Goal: Task Accomplishment & Management: Use online tool/utility

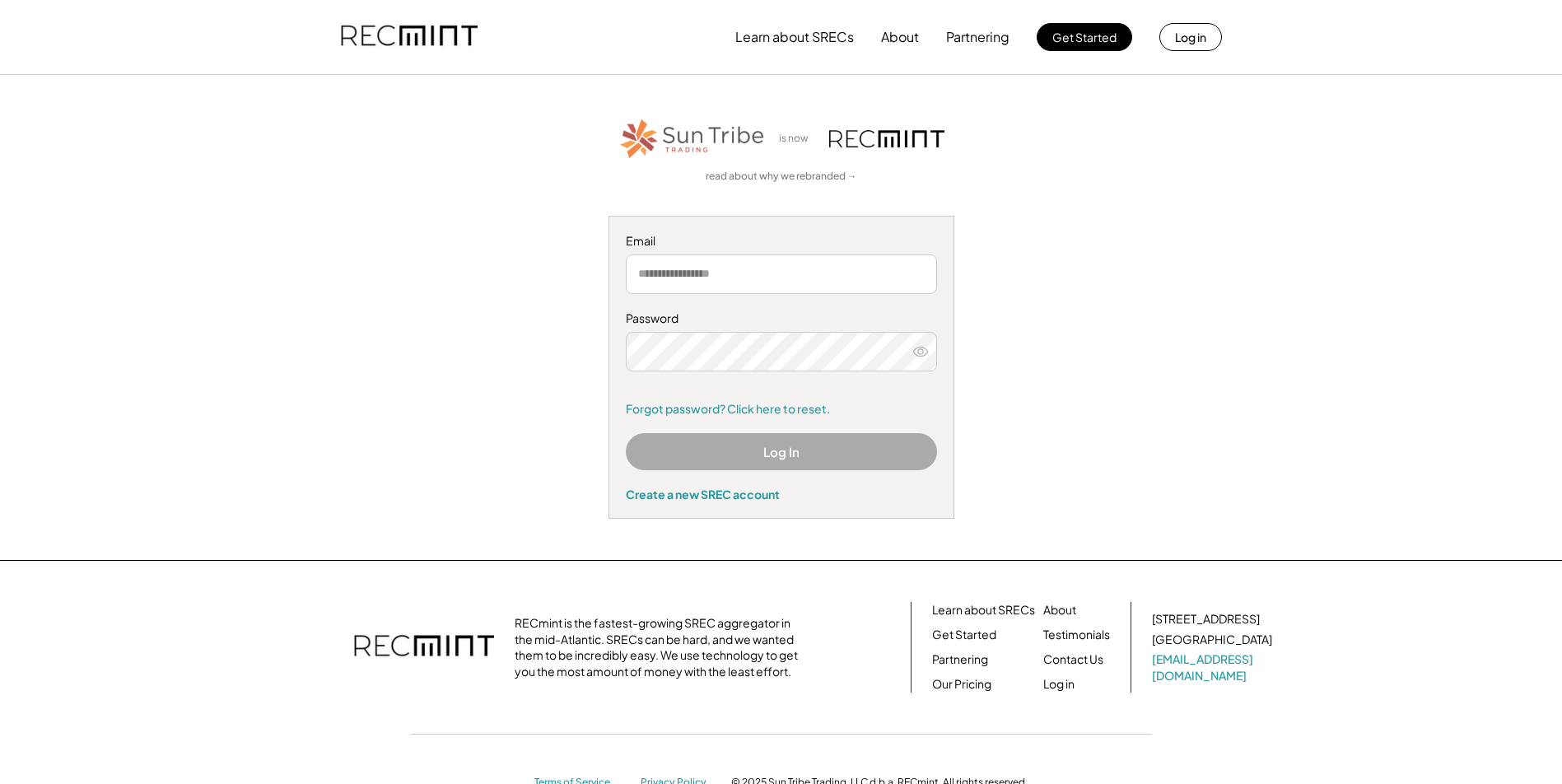
click at [740, 273] on input "email" at bounding box center [781, 274] width 311 height 40
type input "**********"
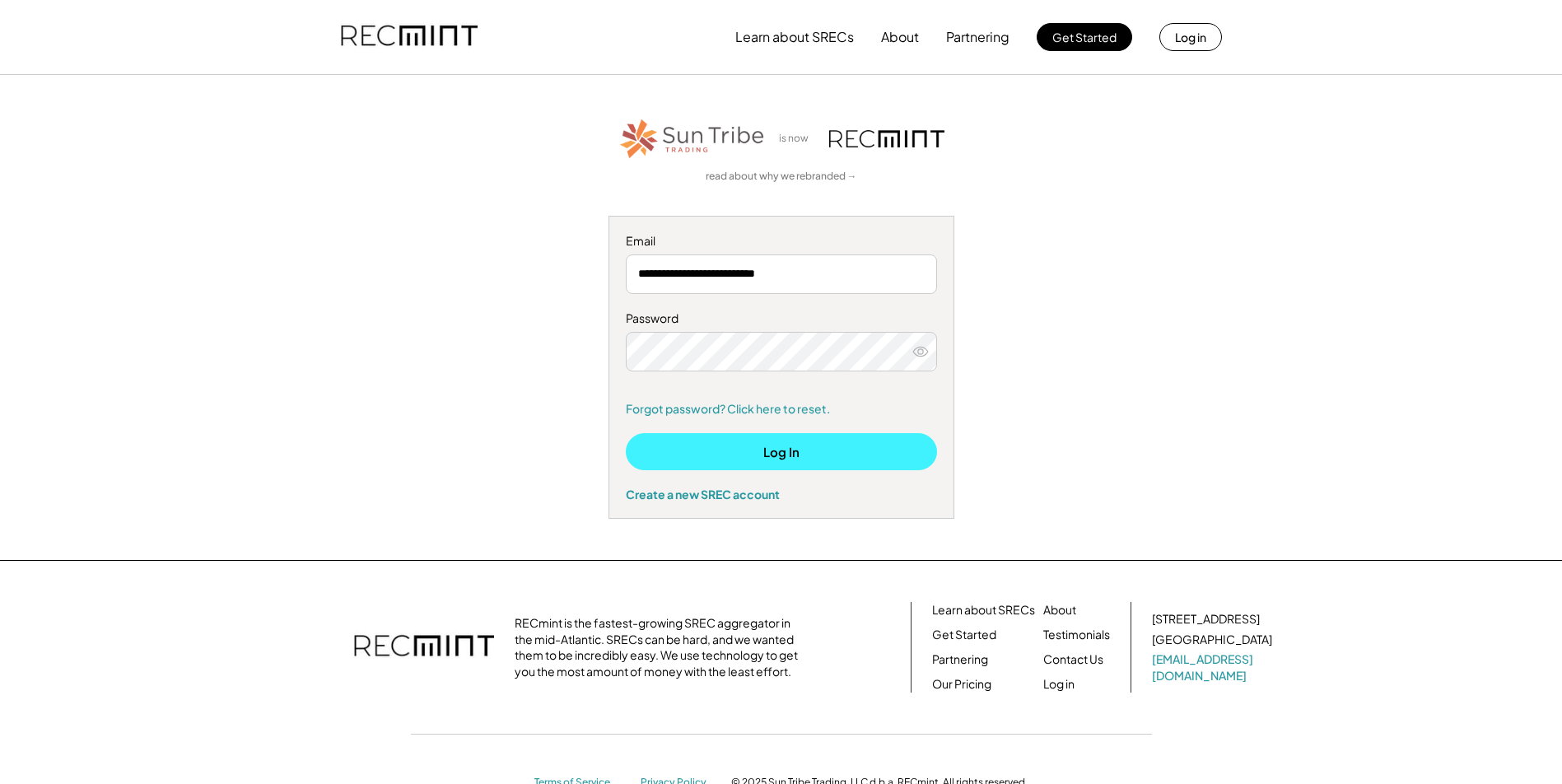
click at [742, 451] on button "Log In" at bounding box center [781, 451] width 311 height 37
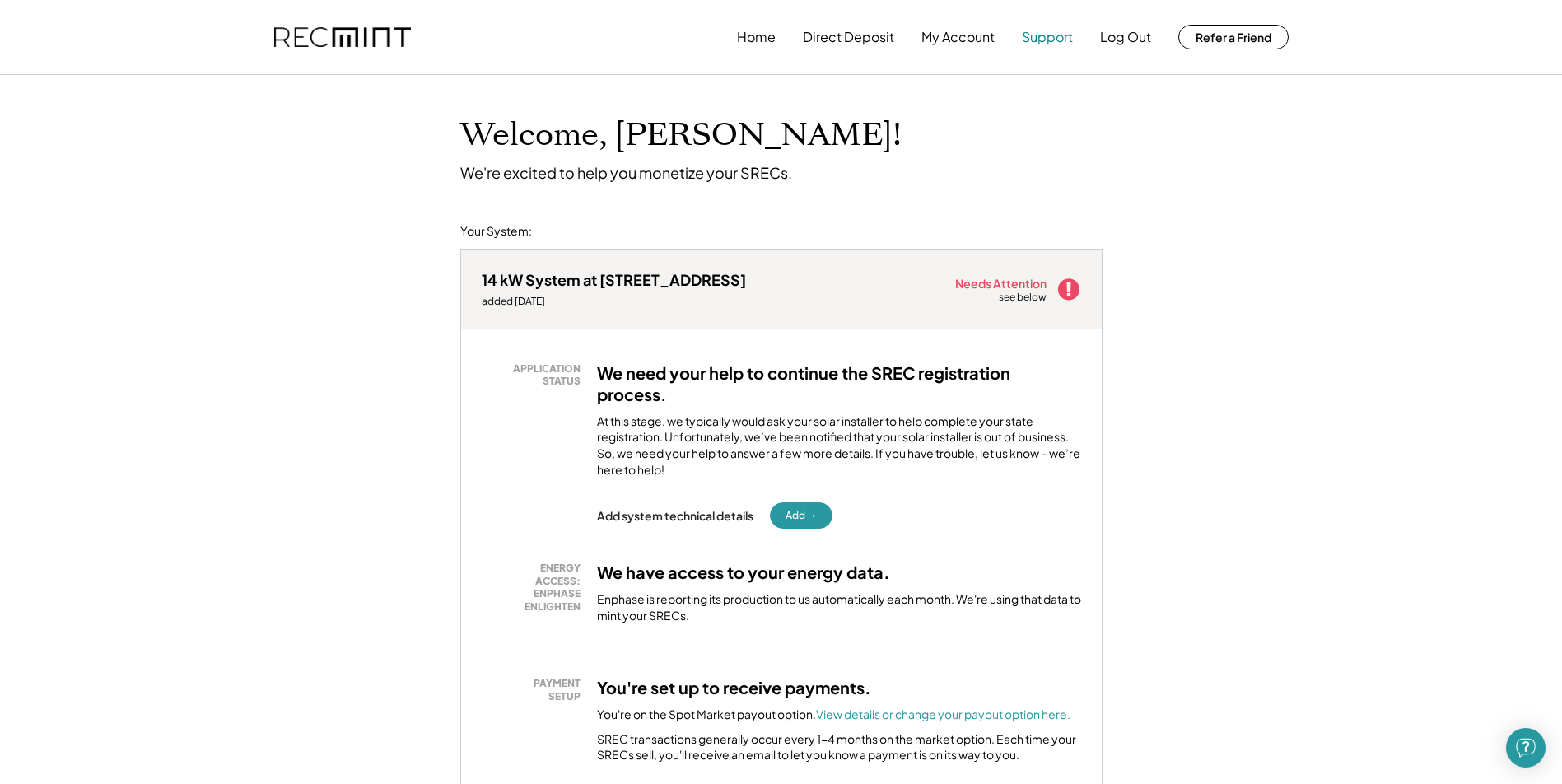
click at [1065, 31] on button "Support" at bounding box center [1048, 37] width 51 height 33
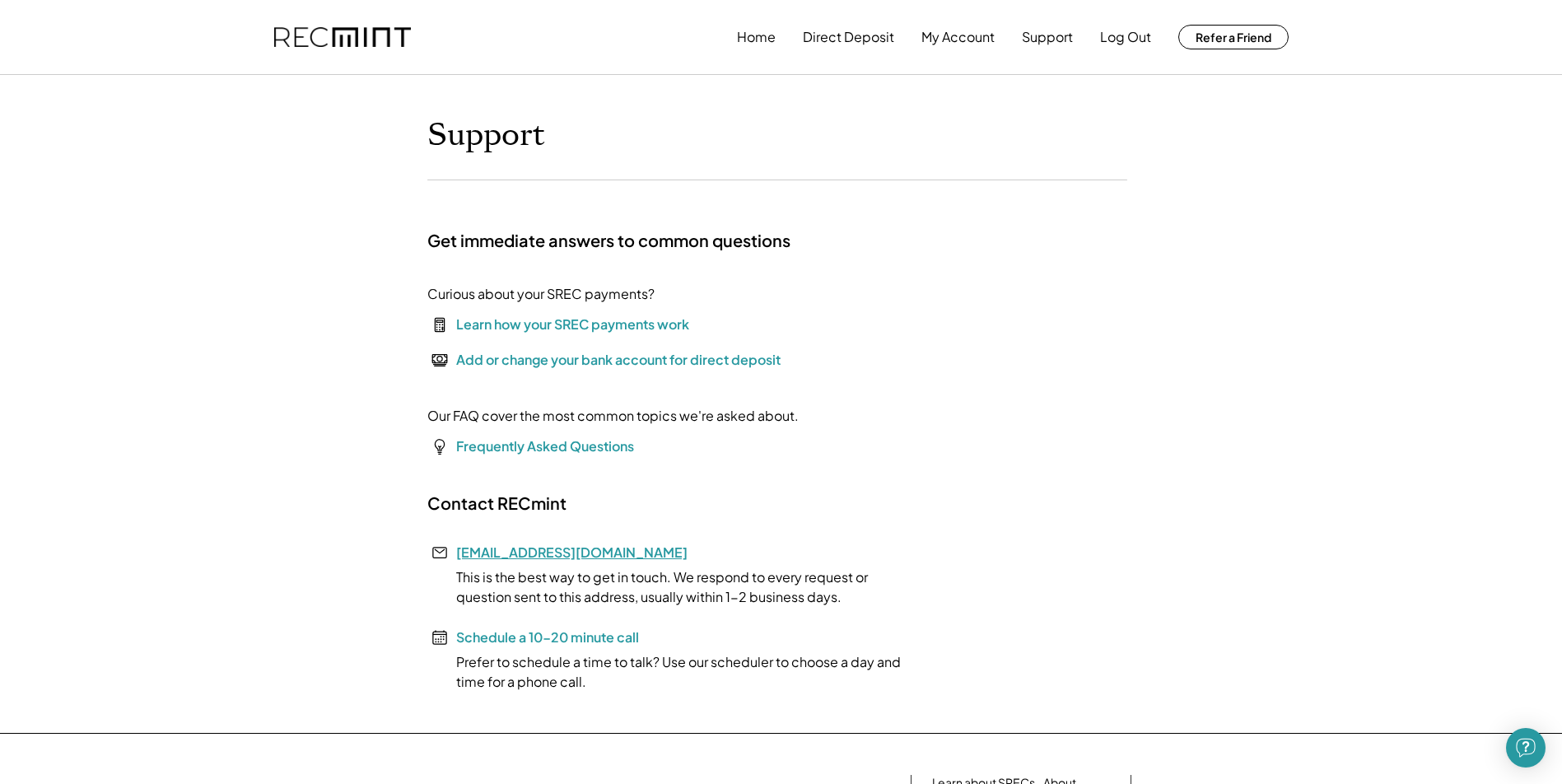
click at [511, 552] on link "[EMAIL_ADDRESS][DOMAIN_NAME]" at bounding box center [571, 552] width 231 height 17
click at [747, 36] on button "Home" at bounding box center [756, 37] width 39 height 33
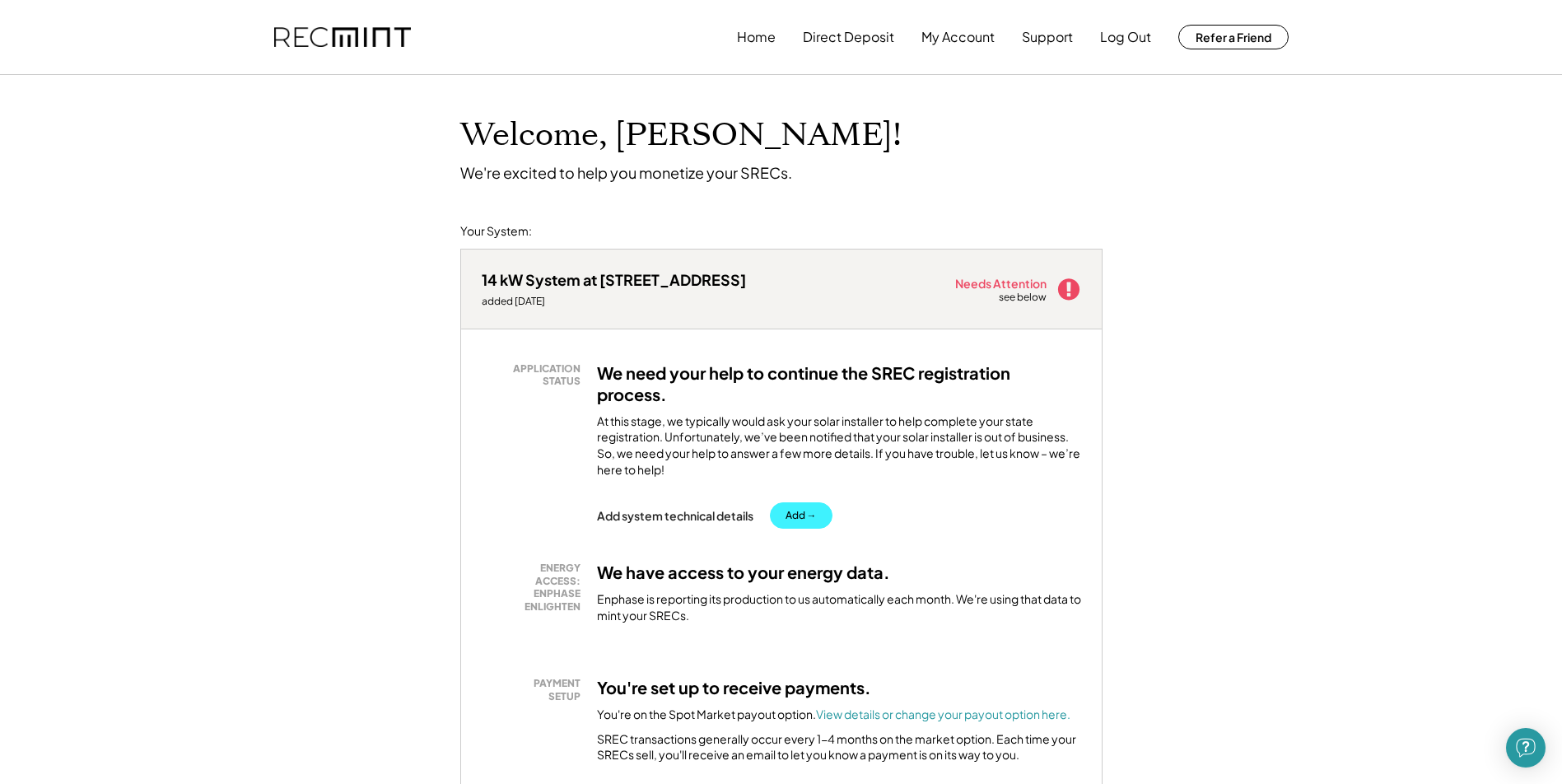
click at [803, 508] on button "Add →" at bounding box center [801, 515] width 62 height 27
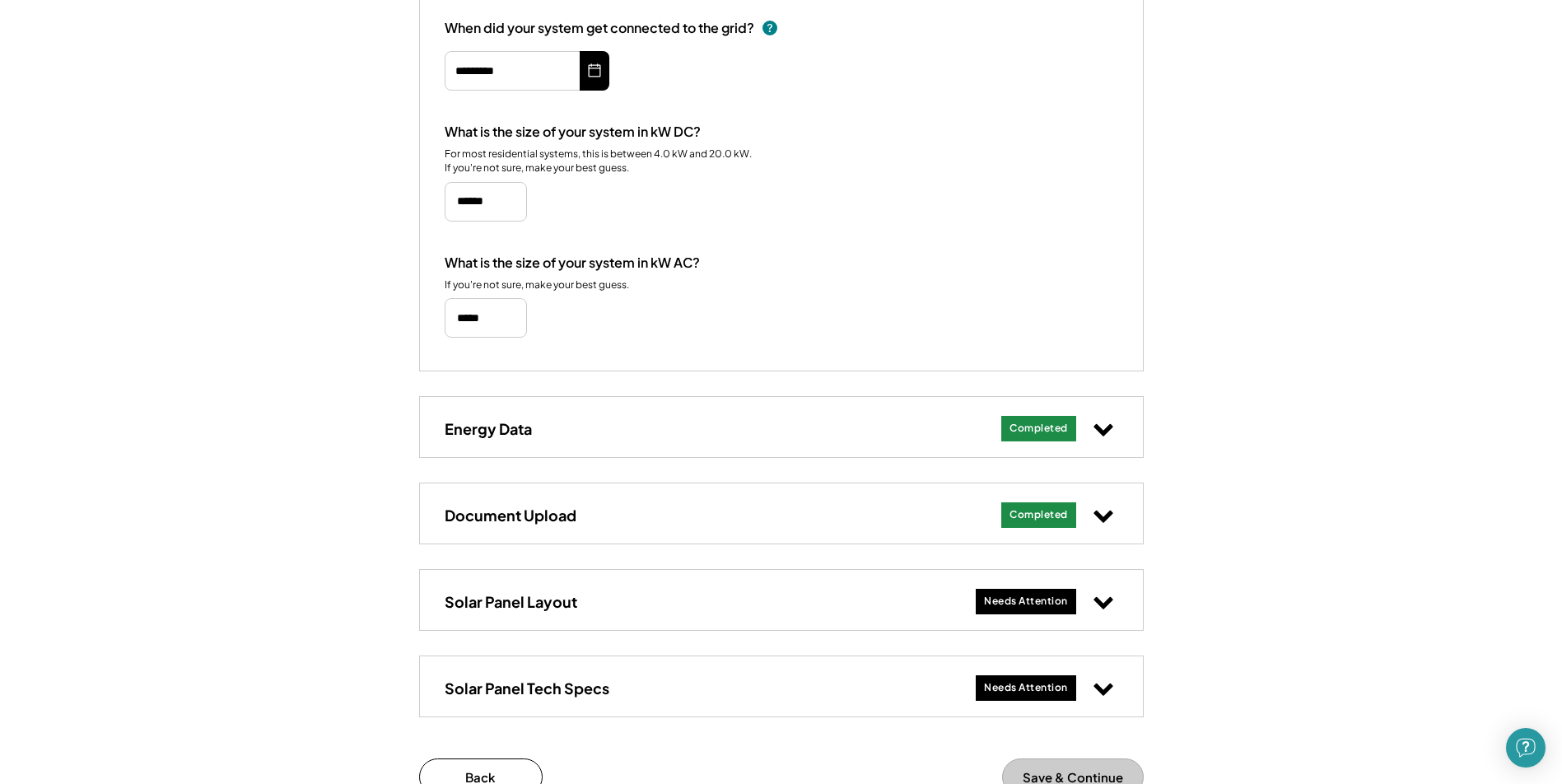
scroll to position [427, 0]
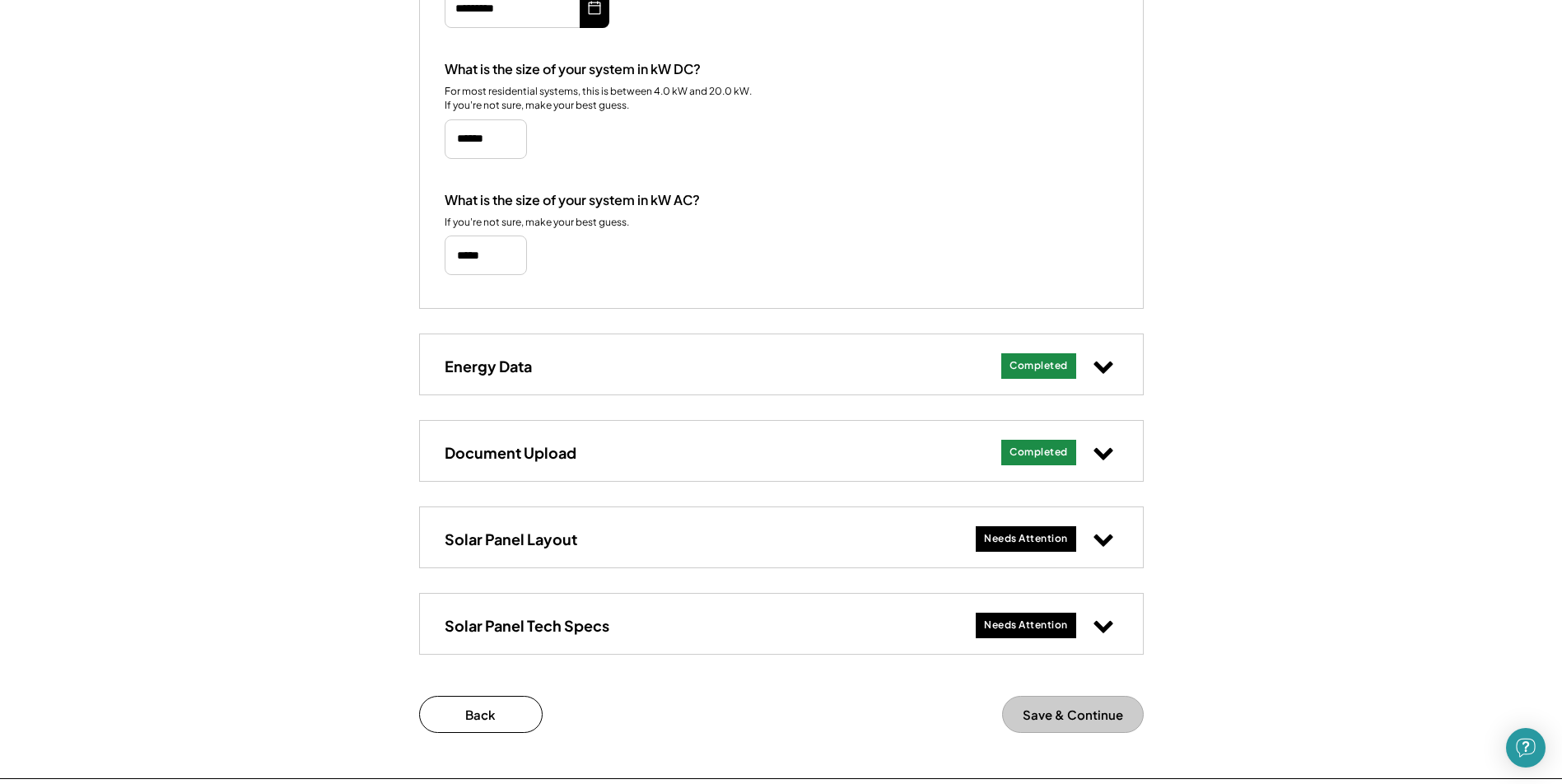
click at [1105, 537] on icon at bounding box center [1104, 539] width 22 height 22
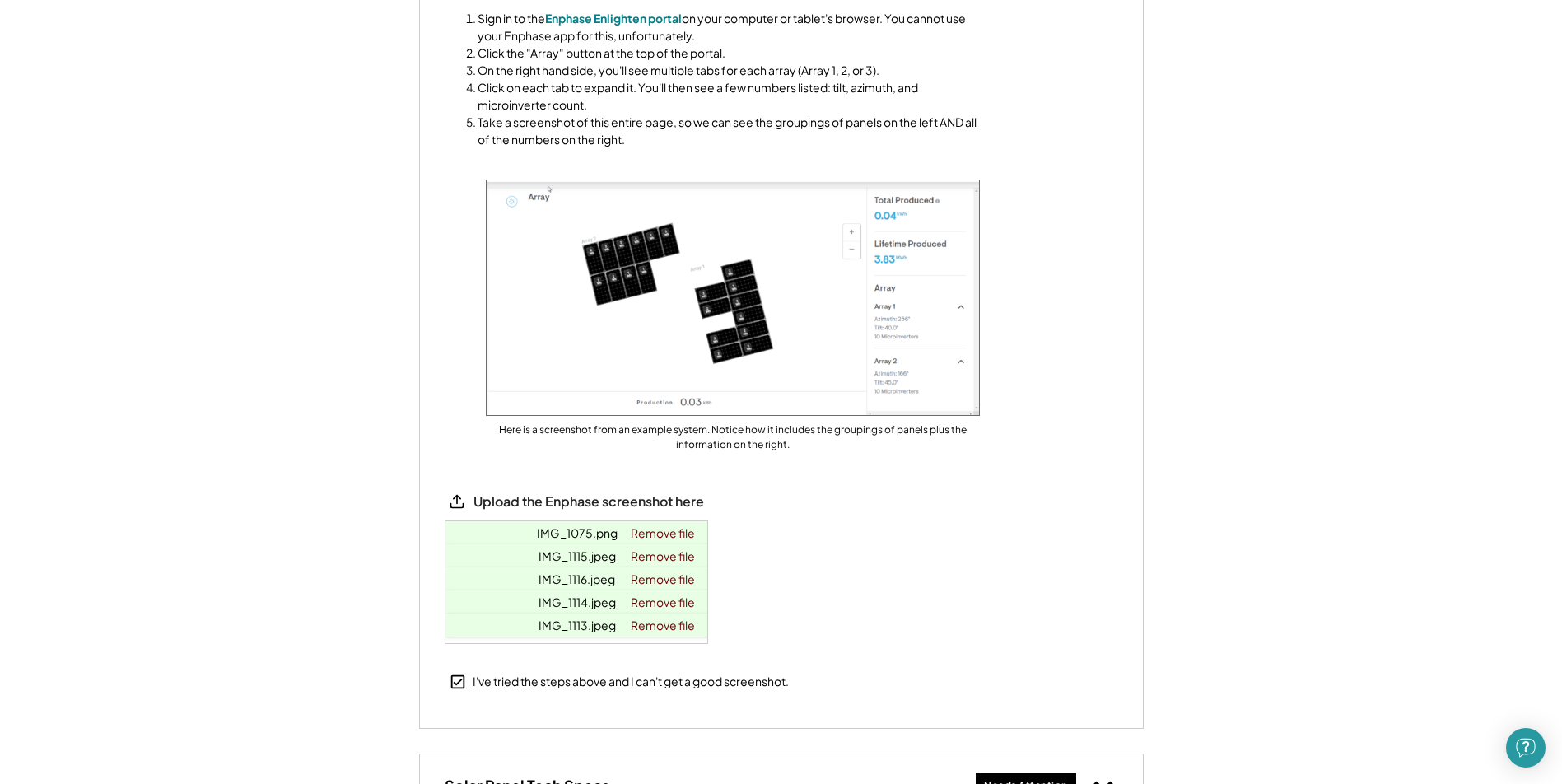
scroll to position [1251, 0]
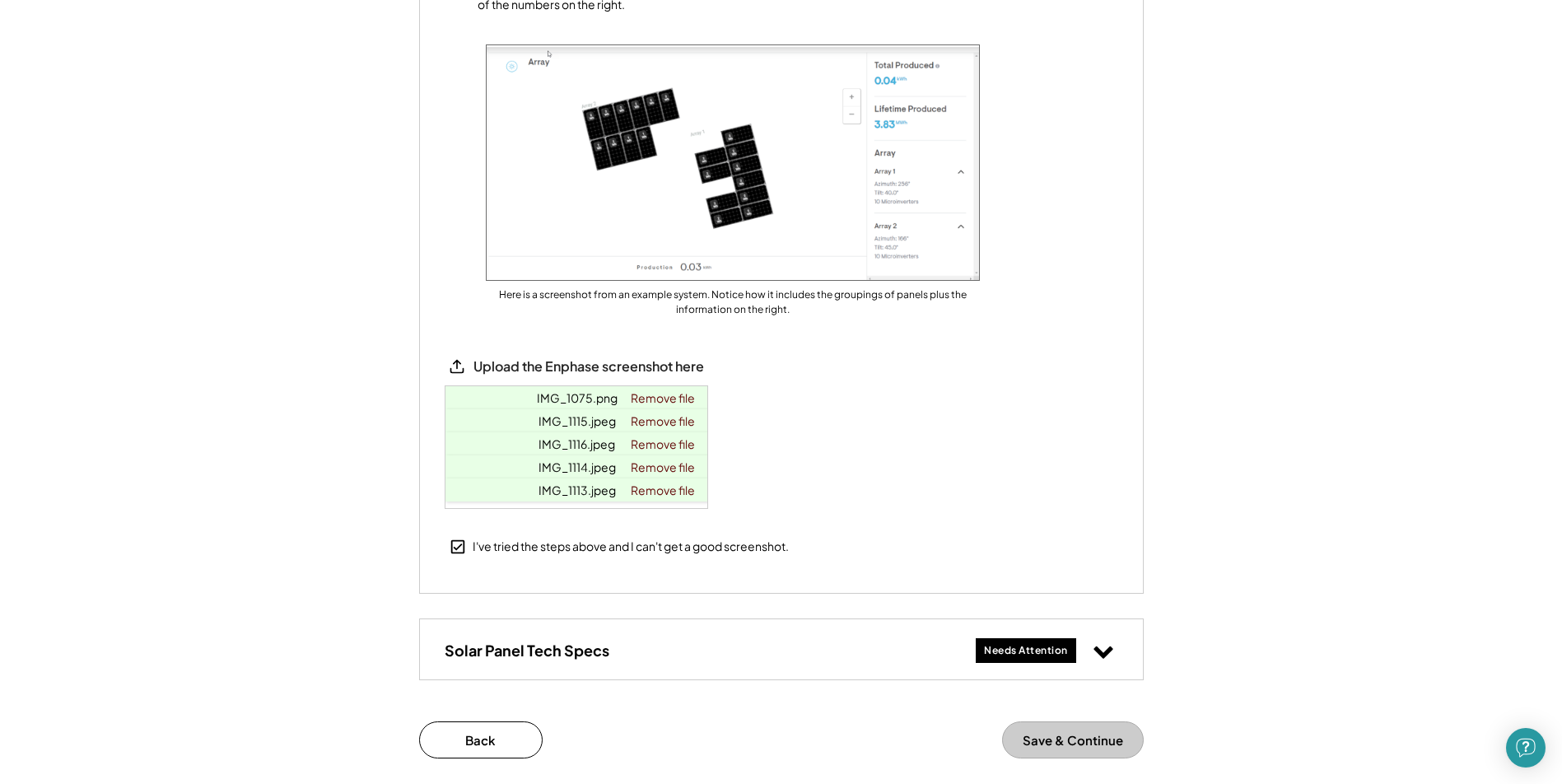
click at [1104, 649] on icon at bounding box center [1104, 651] width 22 height 22
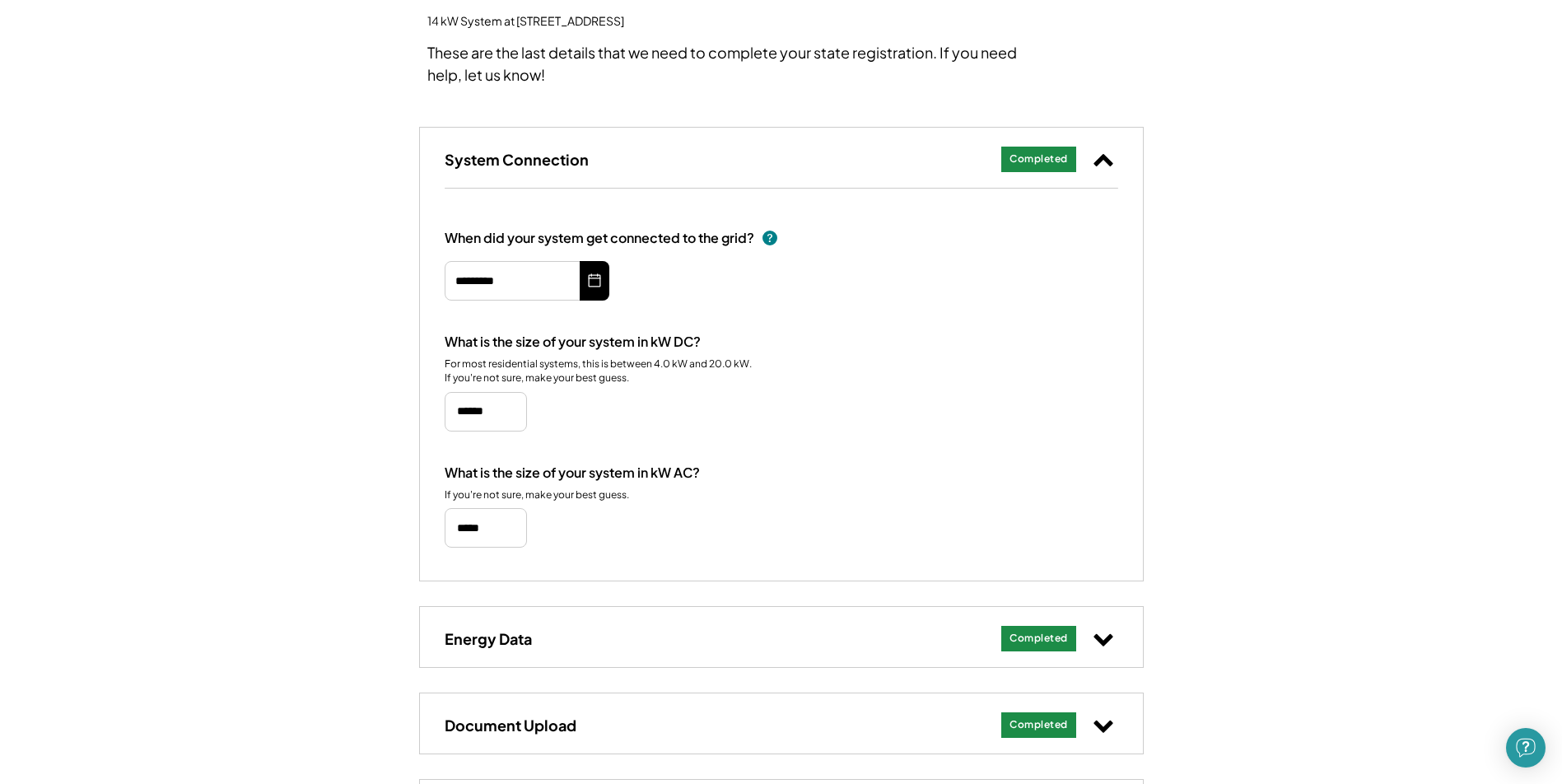
scroll to position [0, 0]
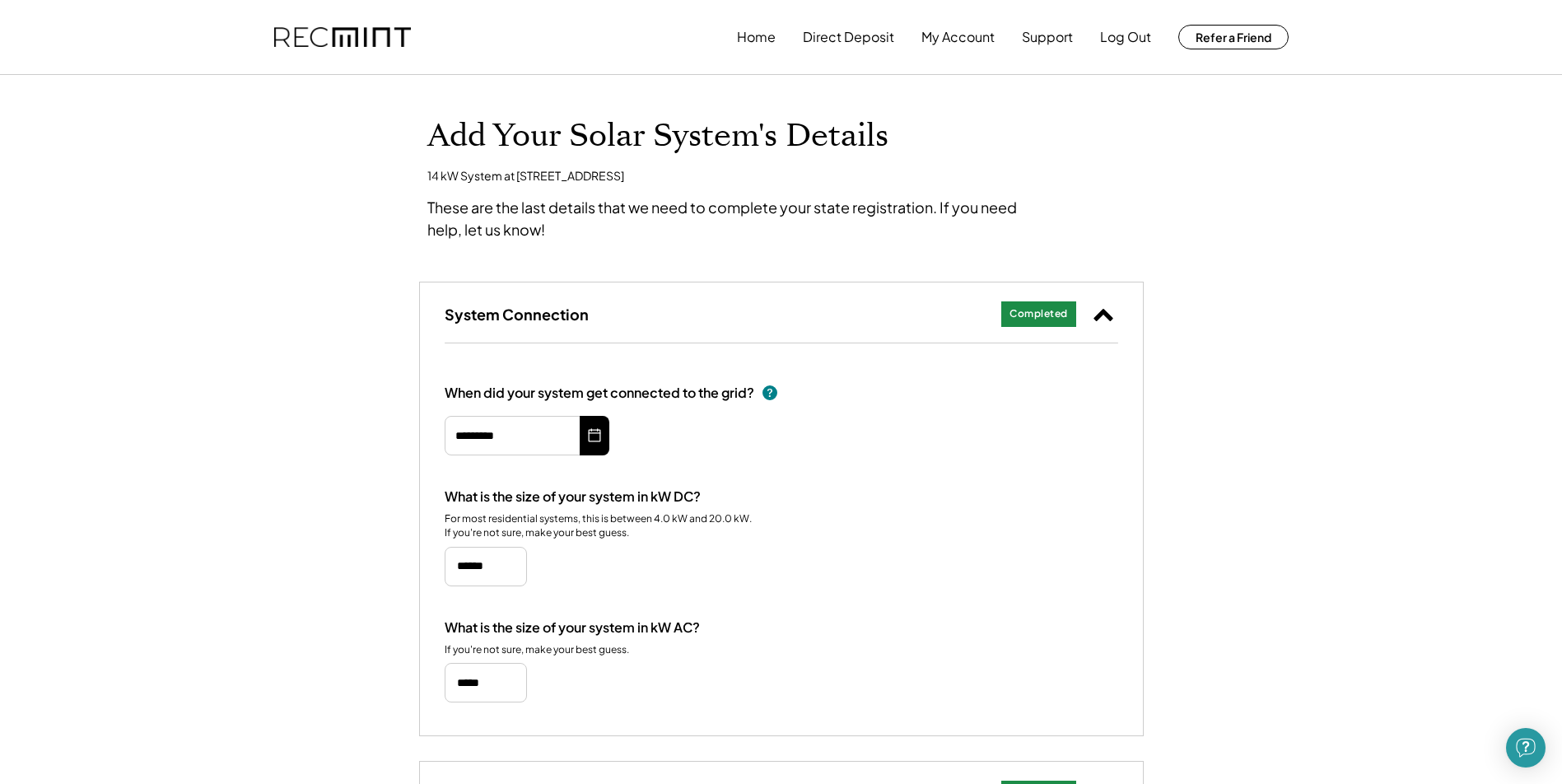
type input "******"
